Goal: Task Accomplishment & Management: Manage account settings

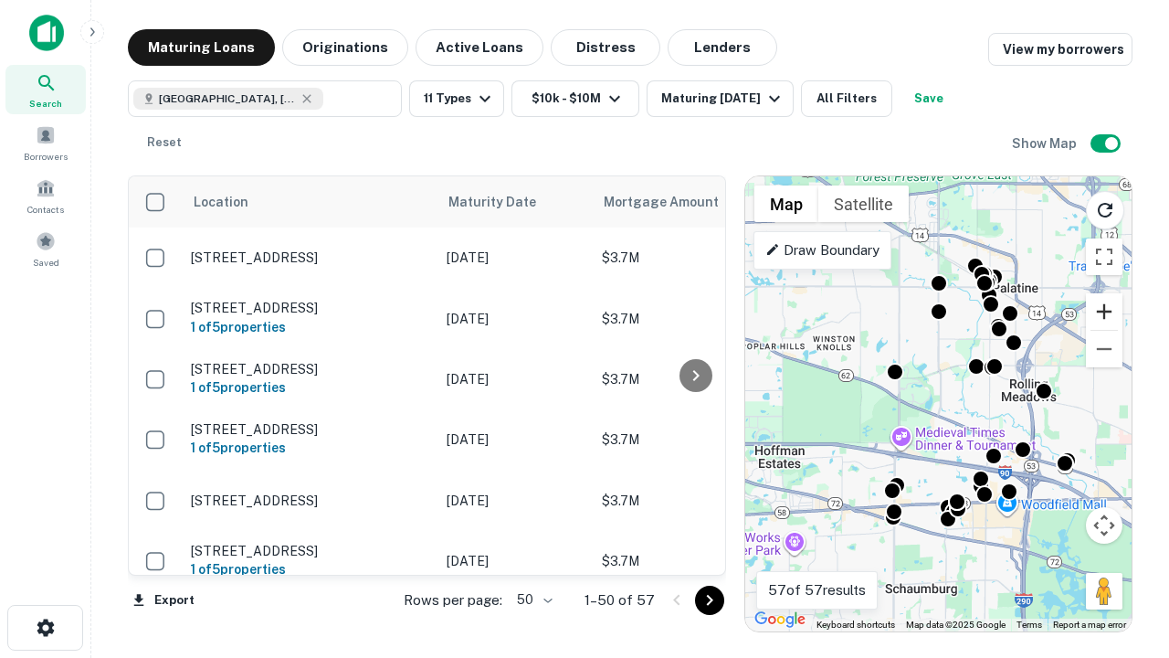
click at [1104, 311] on button "Zoom in" at bounding box center [1104, 311] width 37 height 37
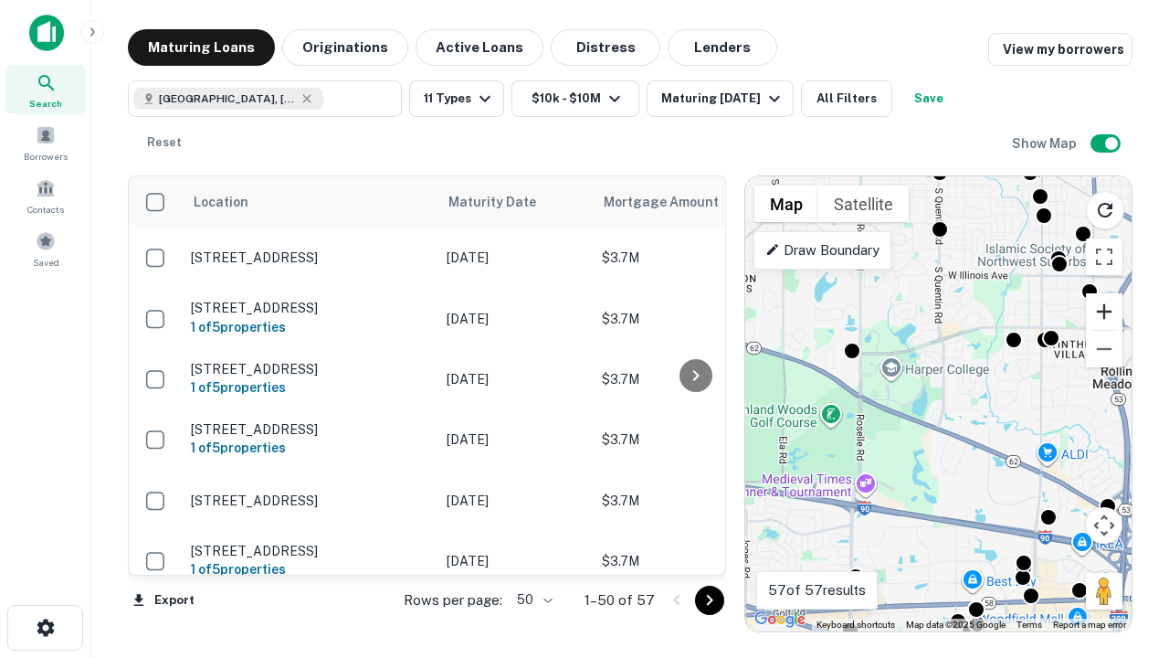
click at [1104, 311] on button "Zoom in" at bounding box center [1104, 311] width 37 height 37
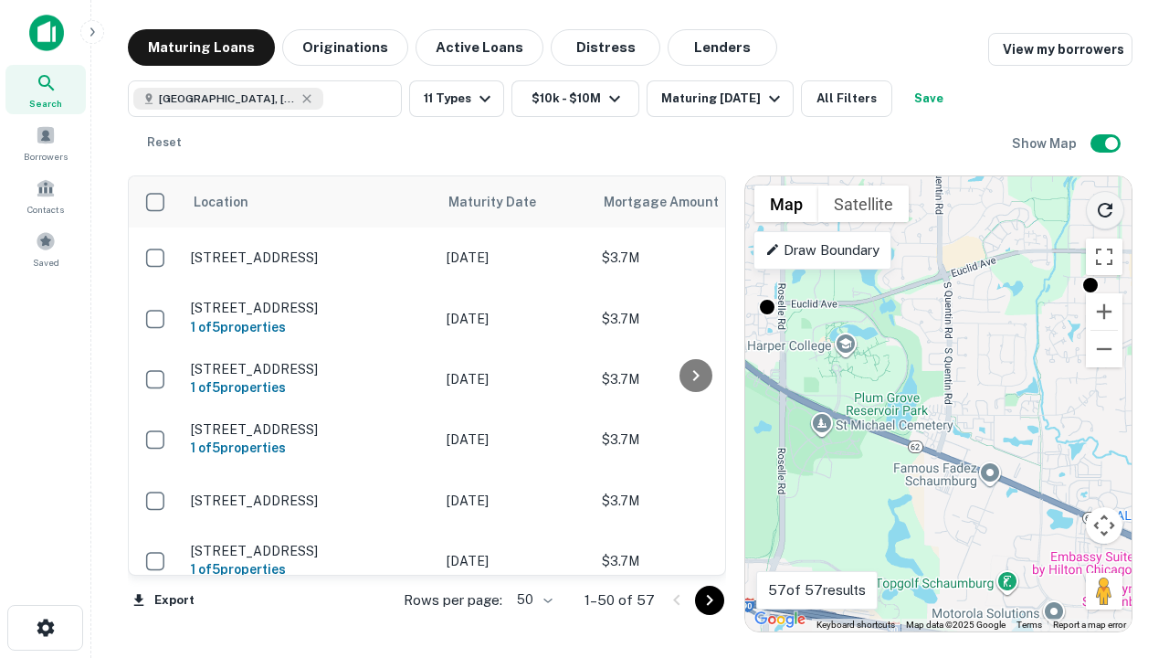
click at [1105, 206] on icon "Reload search area" at bounding box center [1105, 210] width 22 height 22
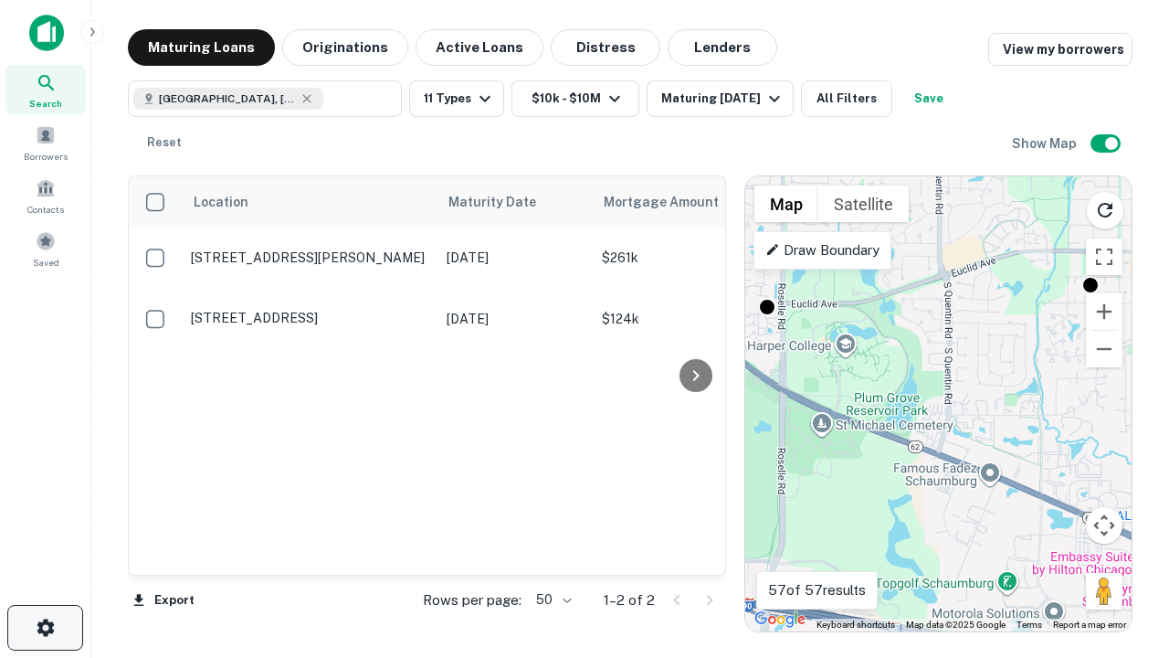
click at [45, 627] on icon "button" at bounding box center [46, 627] width 22 height 22
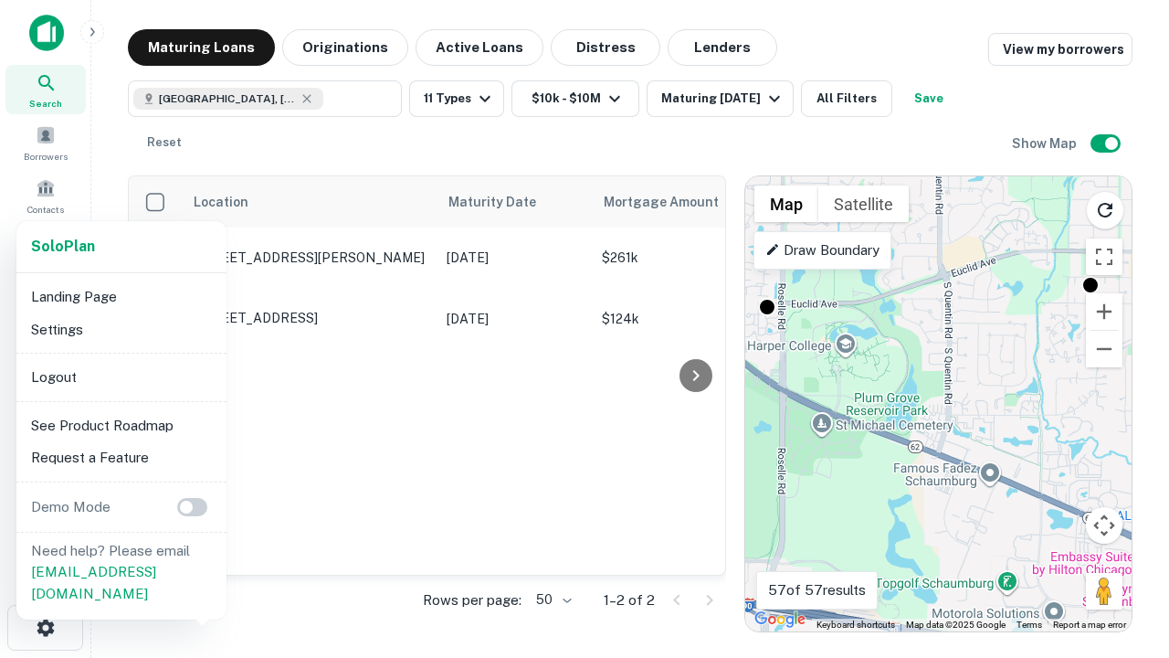
click at [121, 376] on li "Logout" at bounding box center [121, 377] width 195 height 33
